Goal: Task Accomplishment & Management: Complete application form

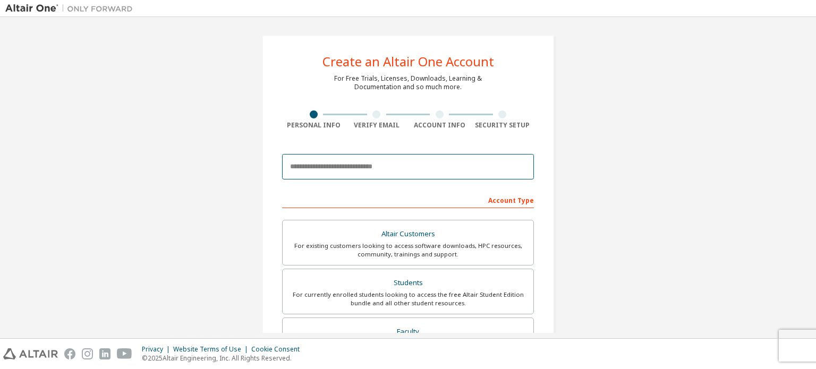
click at [334, 168] on input "email" at bounding box center [408, 167] width 252 height 26
type input "**********"
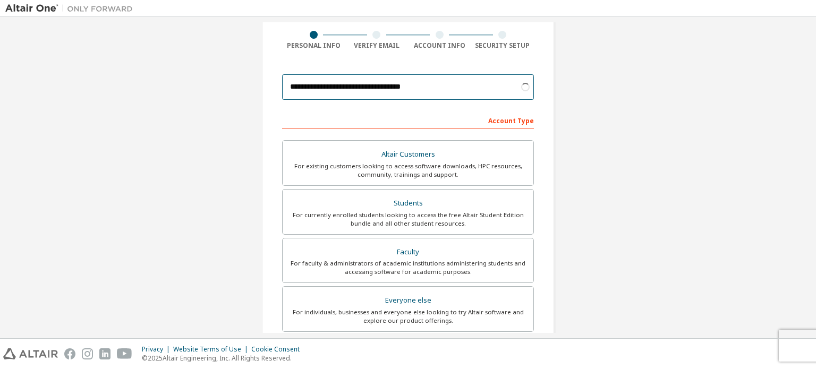
scroll to position [84, 0]
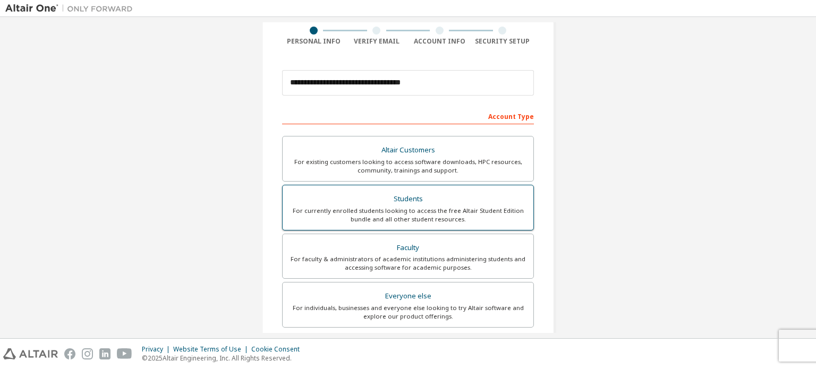
click at [385, 213] on div "For currently enrolled students looking to access the free Altair Student Editi…" at bounding box center [408, 215] width 238 height 17
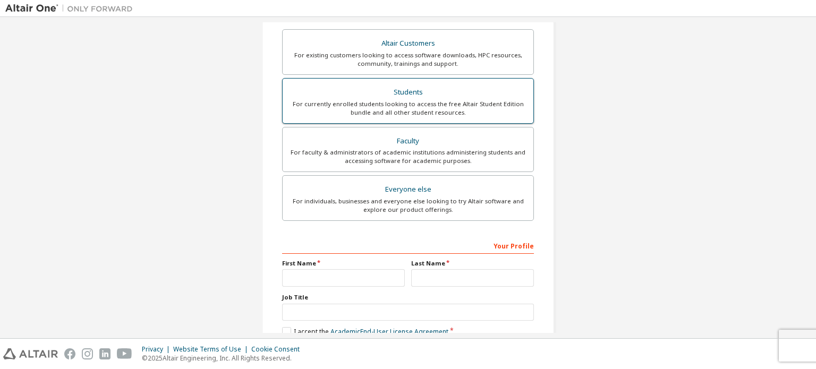
scroll to position [249, 0]
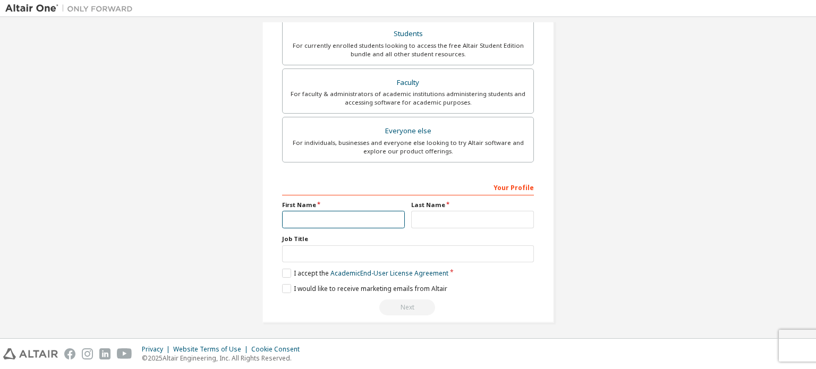
click at [345, 223] on input "text" at bounding box center [343, 220] width 123 height 18
type input "*******"
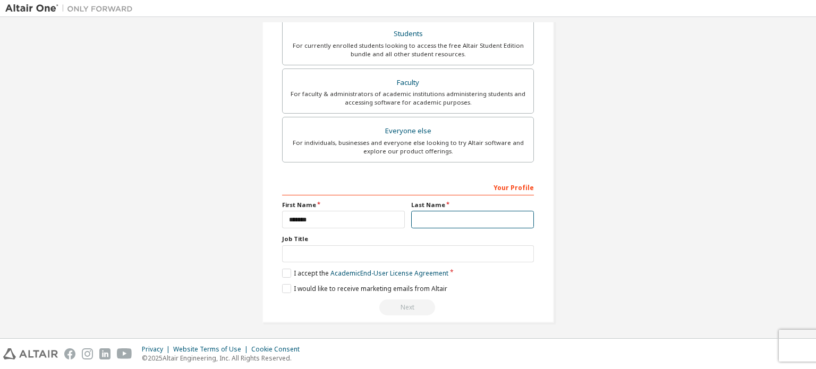
click at [424, 219] on input "text" at bounding box center [472, 220] width 123 height 18
type input "*"
click at [287, 271] on label "I accept the Academic End-User License Agreement" at bounding box center [365, 273] width 166 height 9
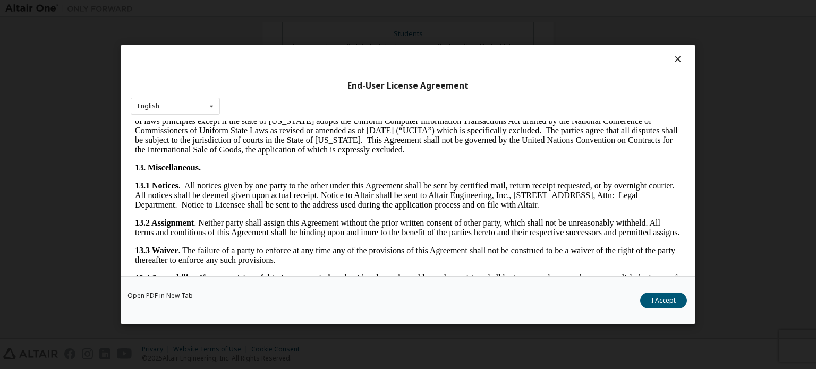
scroll to position [1784, 0]
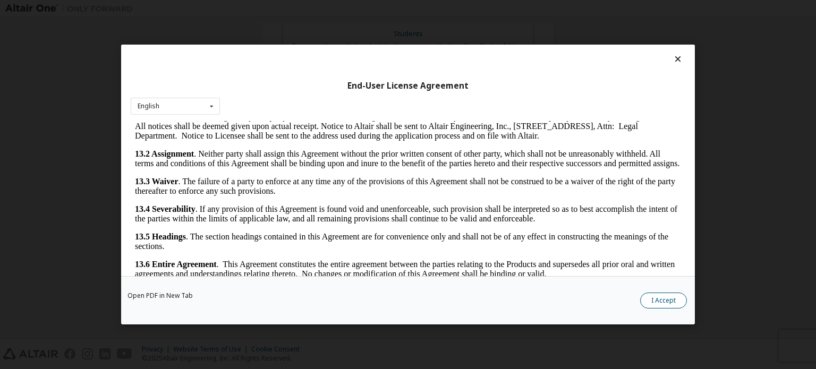
click at [661, 301] on button "I Accept" at bounding box center [663, 301] width 47 height 16
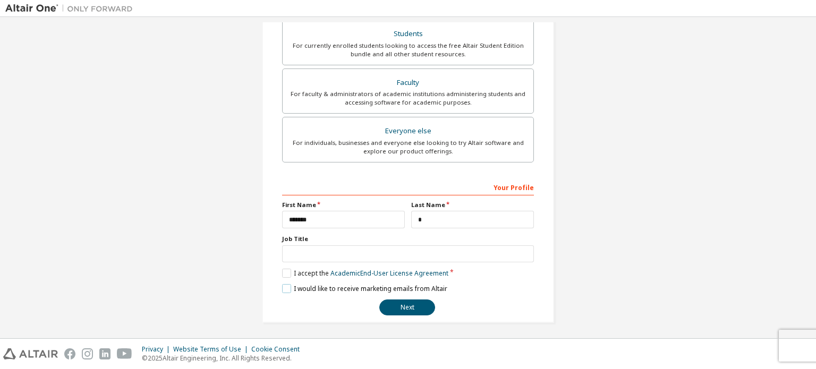
click at [282, 286] on label "I would like to receive marketing emails from Altair" at bounding box center [364, 288] width 165 height 9
click at [414, 300] on button "Next" at bounding box center [407, 308] width 56 height 16
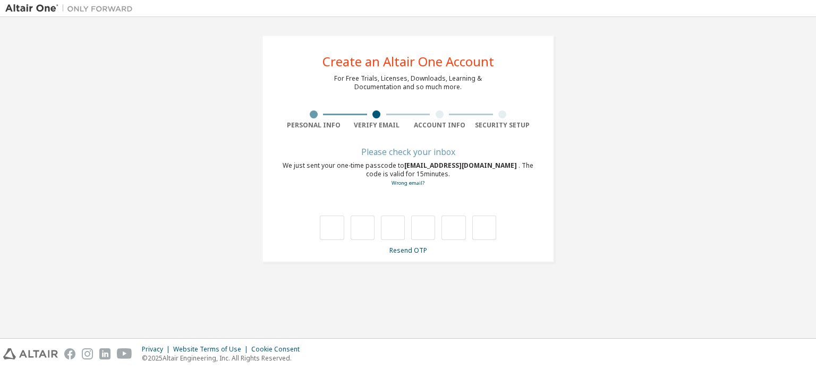
scroll to position [0, 0]
paste input "*"
type input "*"
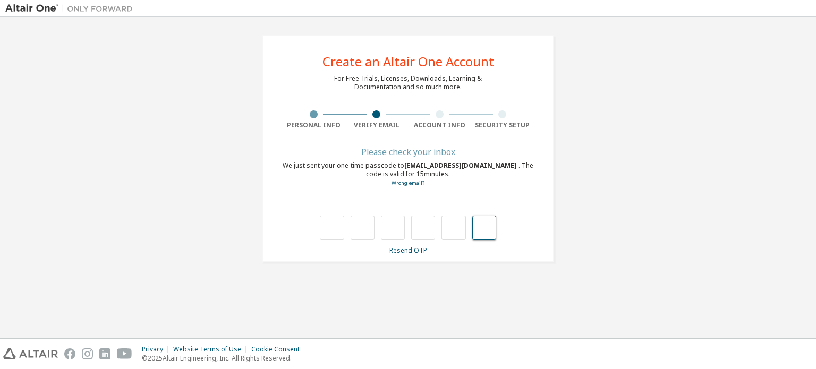
type input "*"
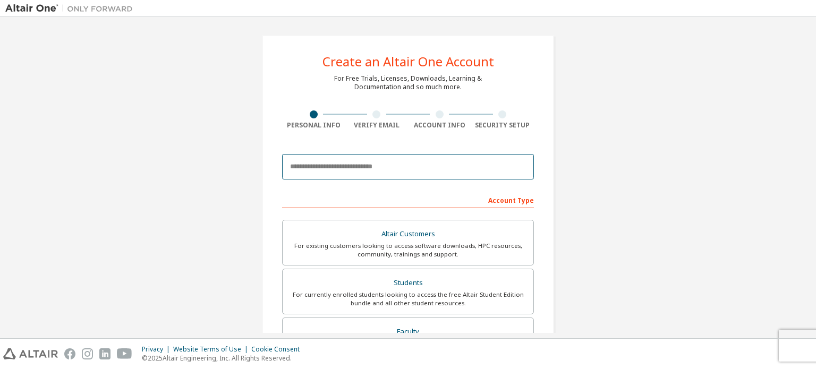
click at [361, 173] on input "email" at bounding box center [408, 167] width 252 height 26
type input "**********"
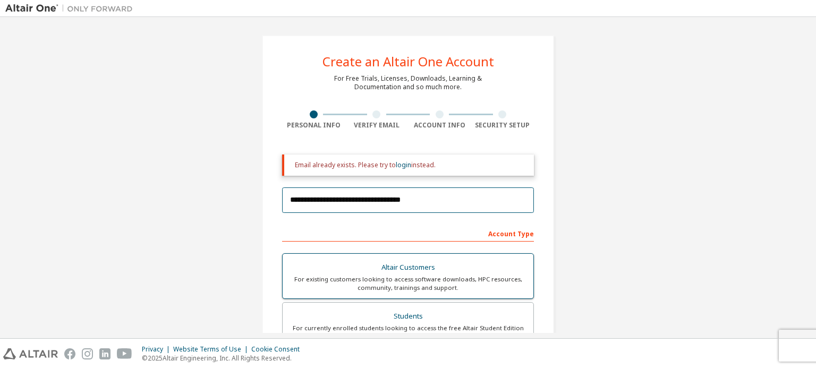
scroll to position [164, 0]
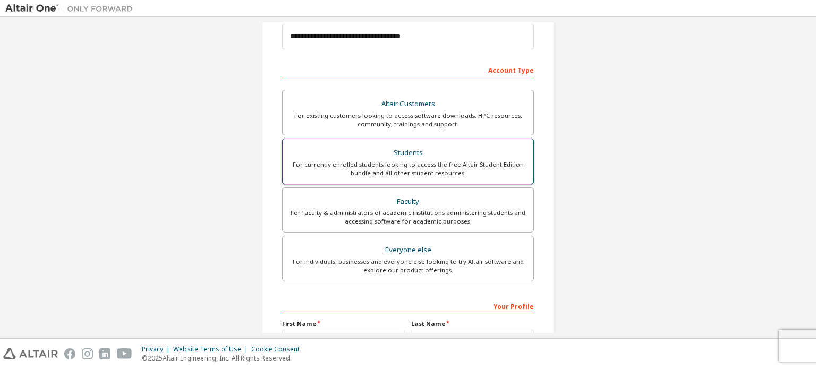
click at [385, 162] on div "For currently enrolled students looking to access the free Altair Student Editi…" at bounding box center [408, 169] width 238 height 17
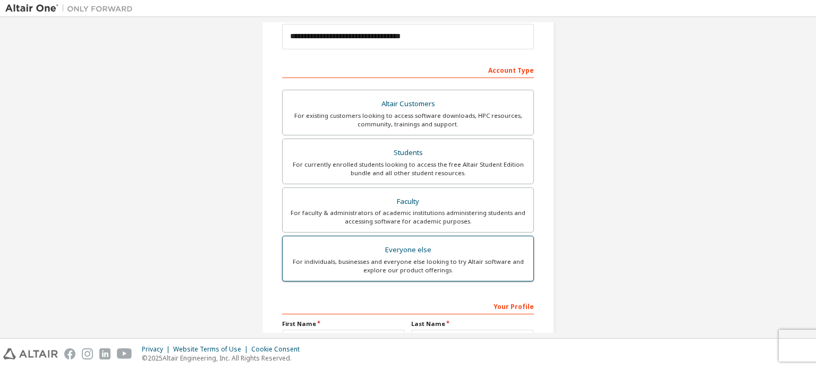
scroll to position [283, 0]
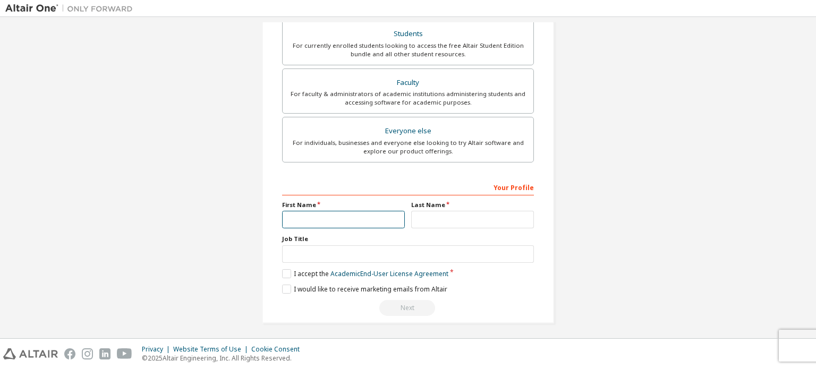
click at [342, 213] on input "text" at bounding box center [343, 220] width 123 height 18
type input "*******"
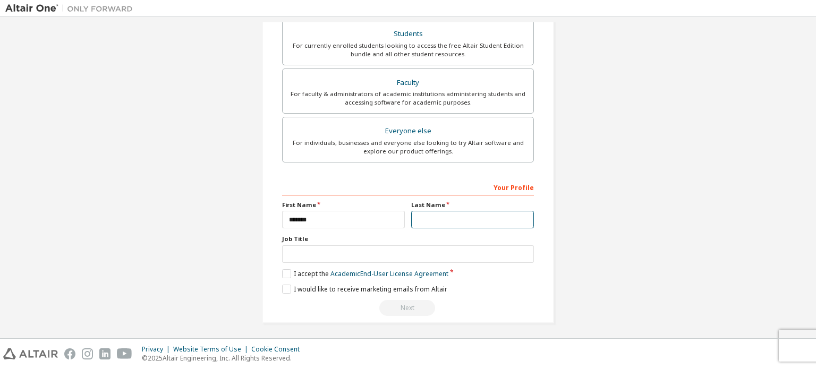
click at [435, 214] on input "text" at bounding box center [472, 220] width 123 height 18
type input "*"
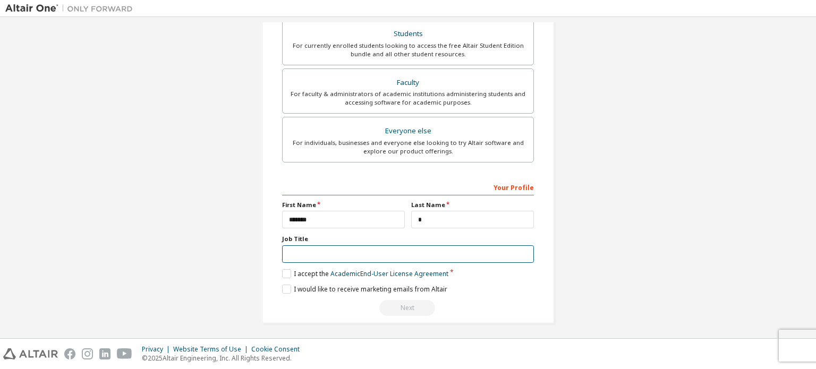
click at [401, 255] on input "text" at bounding box center [408, 255] width 252 height 18
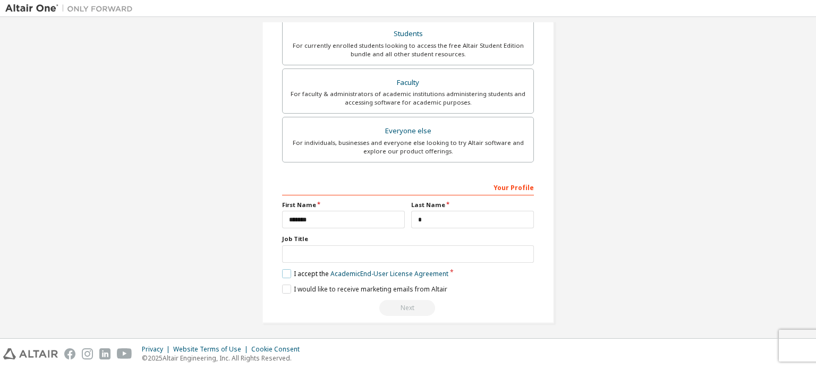
click at [284, 272] on label "I accept the Academic End-User License Agreement" at bounding box center [365, 273] width 166 height 9
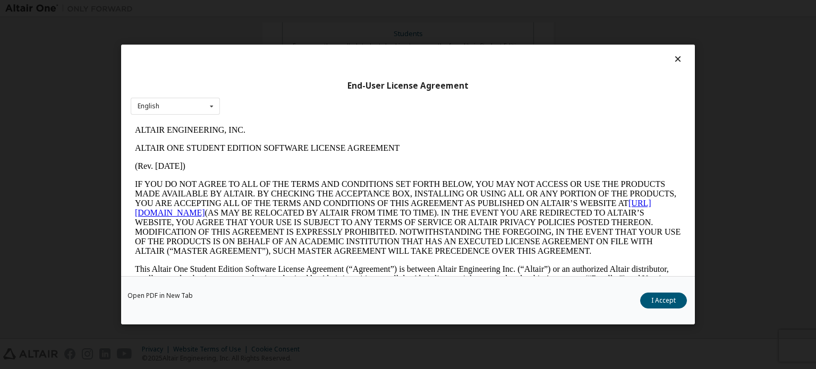
scroll to position [0, 0]
click at [668, 298] on button "I Accept" at bounding box center [663, 301] width 47 height 16
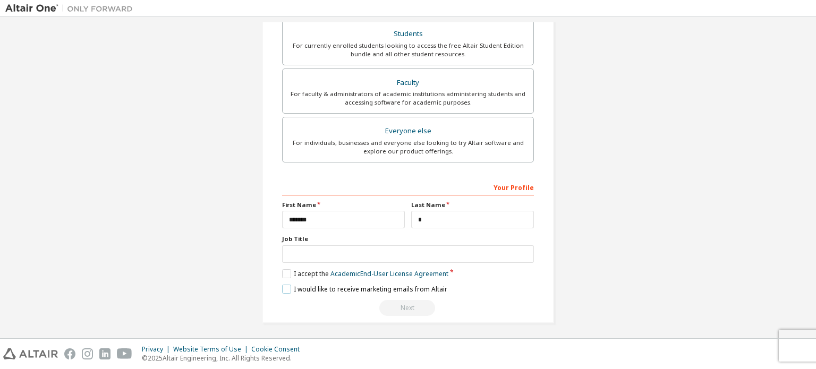
click at [287, 285] on label "I would like to receive marketing emails from Altair" at bounding box center [364, 289] width 165 height 9
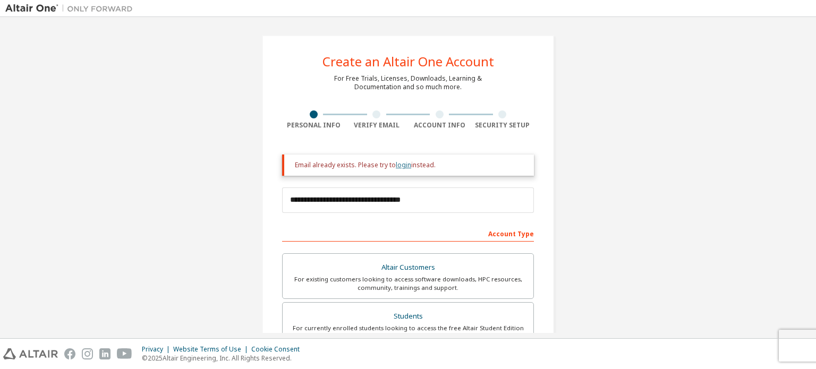
click at [398, 165] on link "login" at bounding box center [403, 165] width 15 height 9
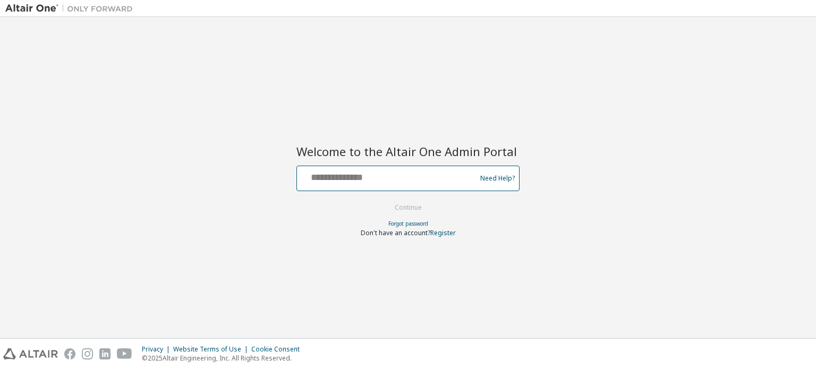
click at [357, 170] on input "text" at bounding box center [388, 175] width 174 height 15
type input "**********"
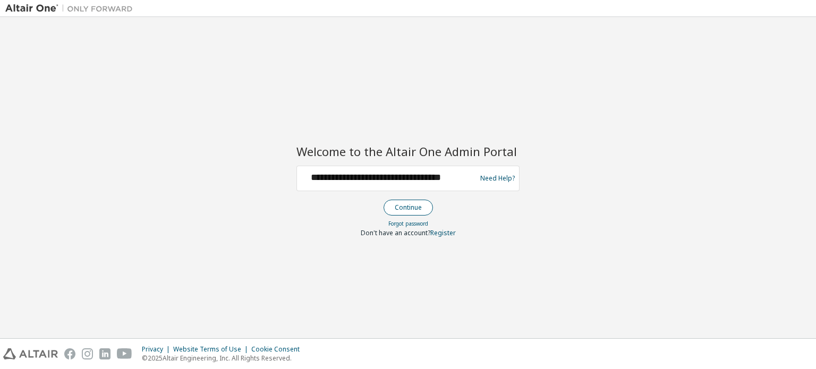
click at [410, 205] on button "Continue" at bounding box center [408, 208] width 49 height 16
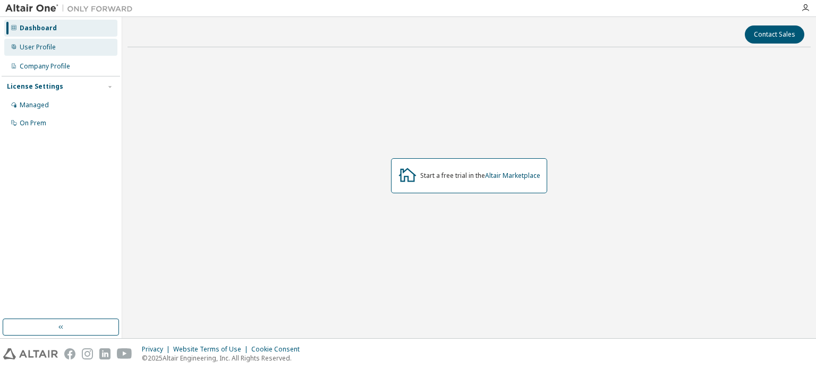
click at [53, 50] on div "User Profile" at bounding box center [38, 47] width 36 height 9
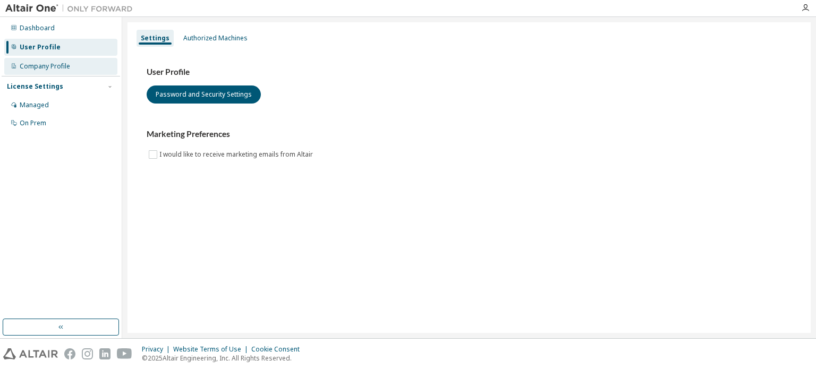
click at [46, 62] on div "Company Profile" at bounding box center [45, 66] width 50 height 9
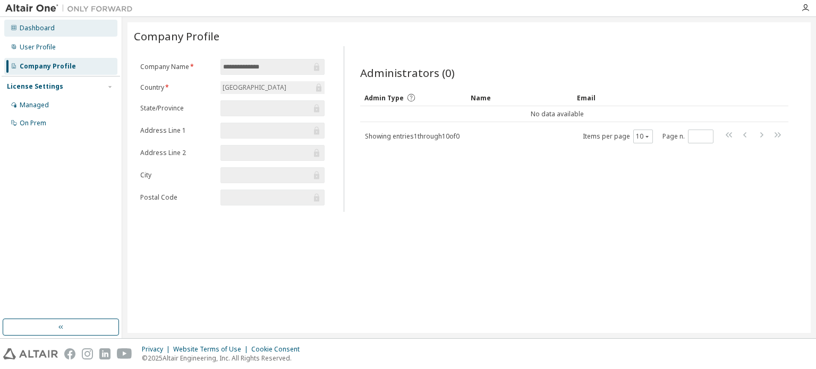
click at [36, 29] on div "Dashboard" at bounding box center [37, 28] width 35 height 9
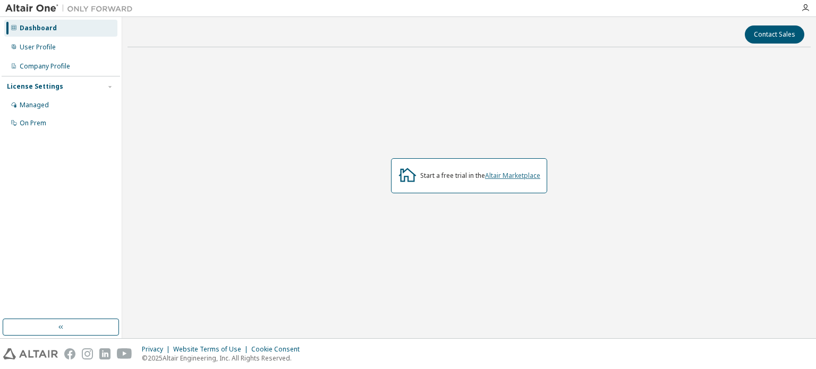
click at [509, 176] on link "Altair Marketplace" at bounding box center [512, 175] width 55 height 9
click at [36, 22] on div "Dashboard" at bounding box center [60, 28] width 113 height 17
click at [36, 48] on div "User Profile" at bounding box center [38, 47] width 36 height 9
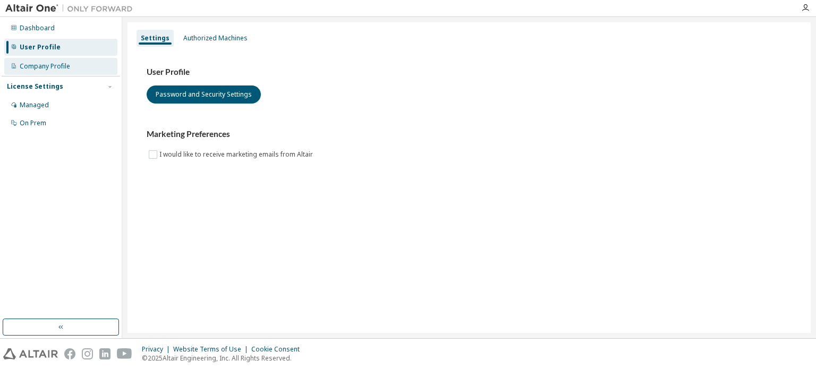
click at [39, 67] on div "Company Profile" at bounding box center [45, 66] width 50 height 9
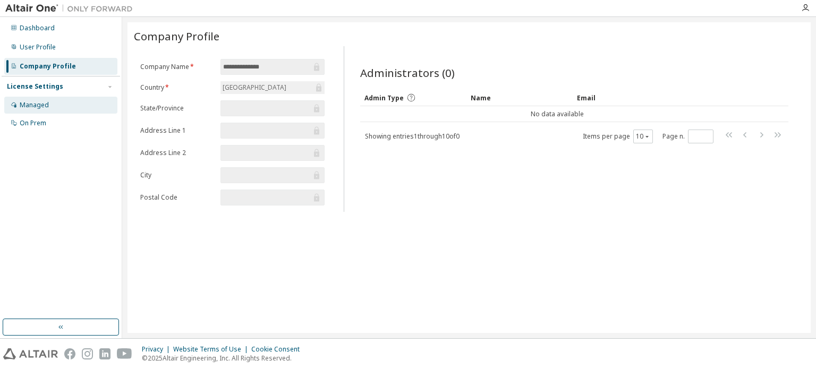
click at [38, 103] on div "Managed" at bounding box center [34, 105] width 29 height 9
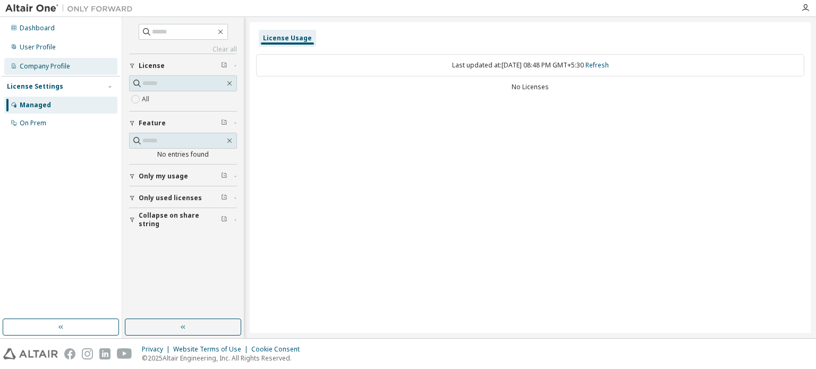
click at [42, 68] on div "Company Profile" at bounding box center [45, 66] width 50 height 9
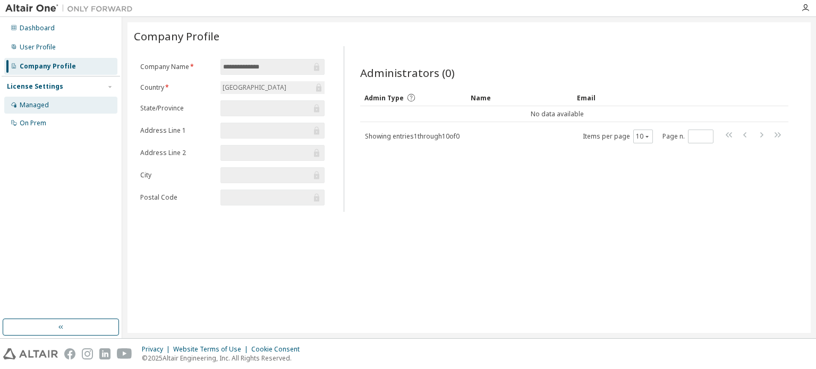
click at [44, 101] on div "Managed" at bounding box center [34, 105] width 29 height 9
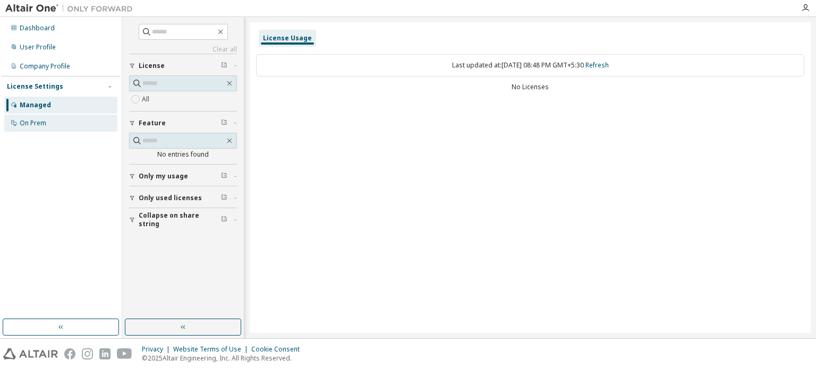
click at [52, 125] on div "On Prem" at bounding box center [60, 123] width 113 height 17
